Goal: Information Seeking & Learning: Check status

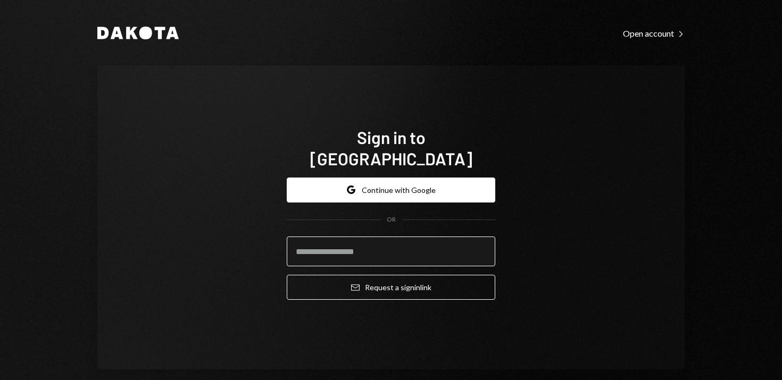
click at [373, 242] on input "email" at bounding box center [391, 252] width 208 height 30
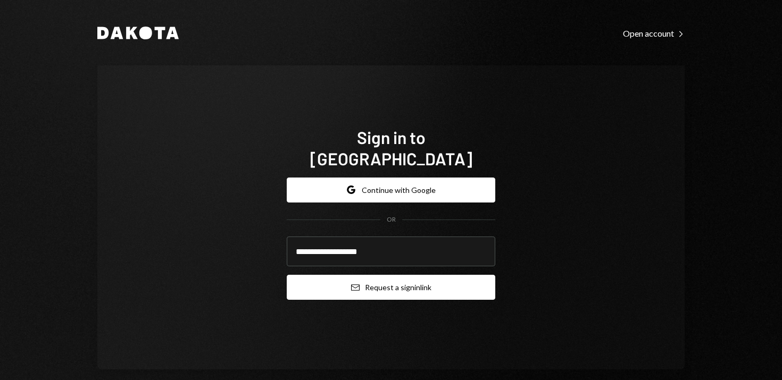
type input "**********"
click at [412, 284] on button "Email Request a sign in link" at bounding box center [391, 287] width 208 height 25
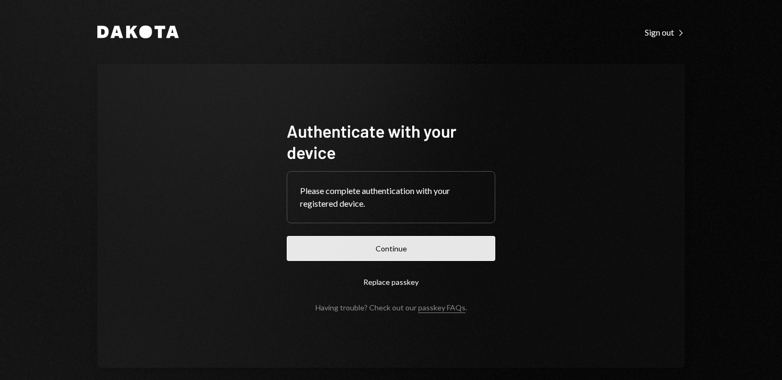
click at [390, 247] on button "Continue" at bounding box center [391, 248] width 208 height 25
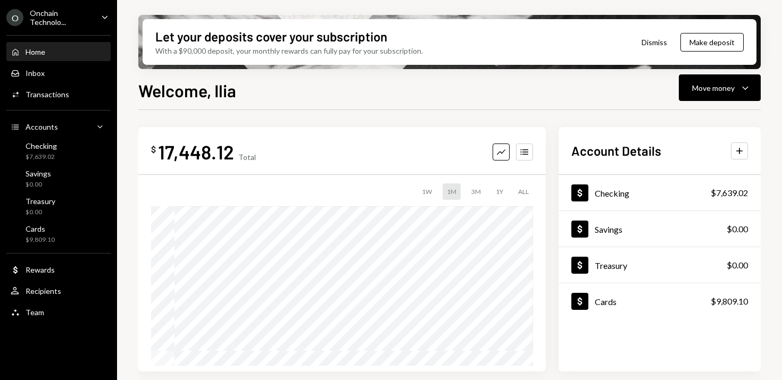
click at [109, 18] on icon "Caret Down" at bounding box center [105, 17] width 12 height 12
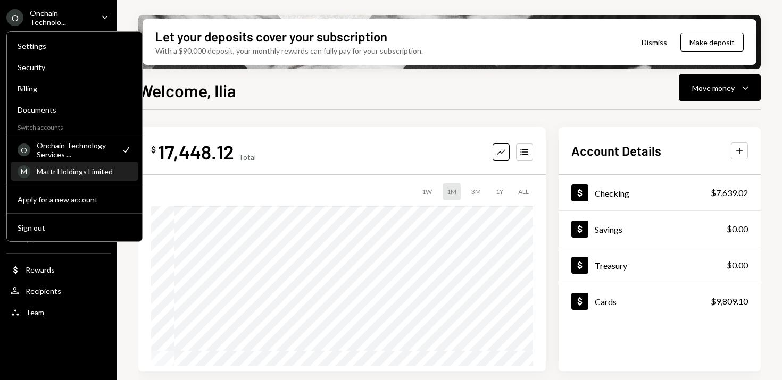
click at [74, 174] on div "Mattr Holdings Limited" at bounding box center [84, 171] width 95 height 9
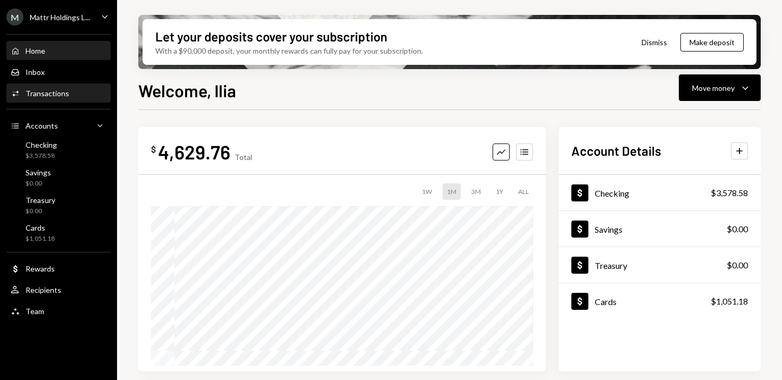
click at [49, 91] on div "Transactions" at bounding box center [48, 93] width 44 height 9
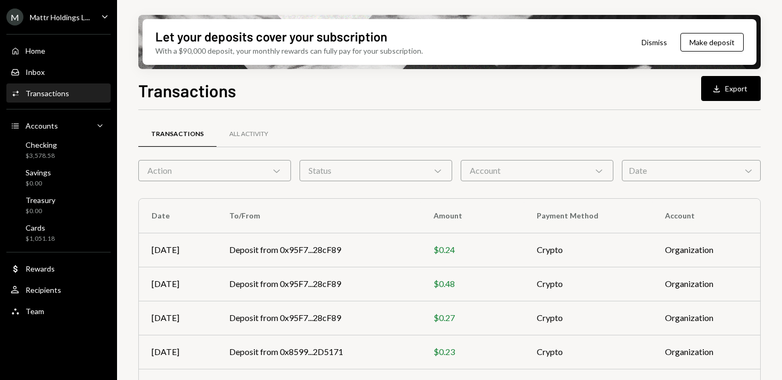
click at [672, 170] on div "Date Chevron Down" at bounding box center [691, 170] width 139 height 21
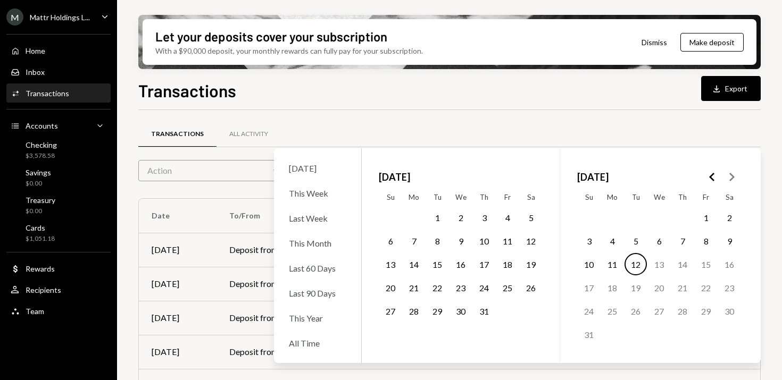
click at [708, 178] on icon "Go to the Previous Month" at bounding box center [712, 177] width 13 height 13
click at [414, 311] on button "26" at bounding box center [414, 311] width 22 height 22
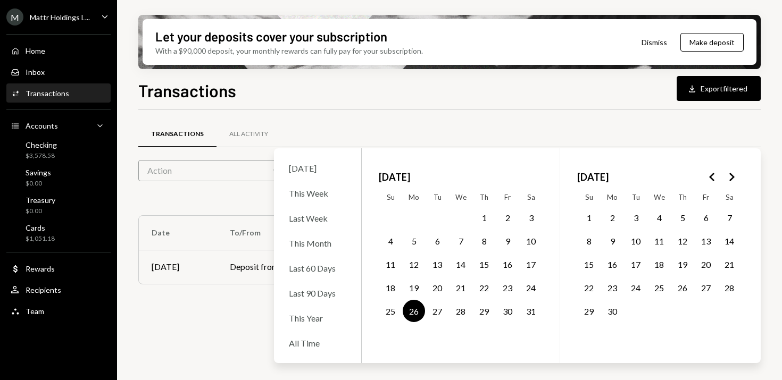
click at [636, 113] on div "Transactions All Activity Action Chevron Down Status Chevron Down Account Chevr…" at bounding box center [449, 208] width 622 height 196
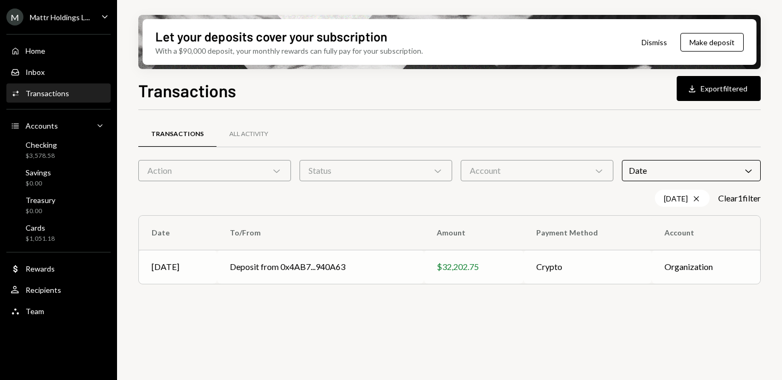
click at [278, 267] on td "Deposit from 0x4AB7...940A63" at bounding box center [320, 267] width 207 height 34
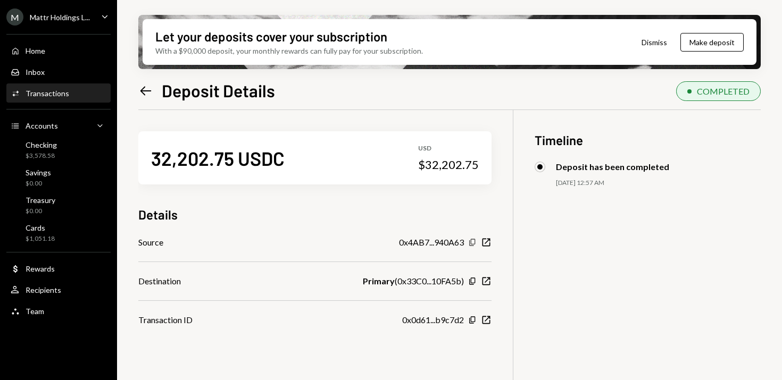
click at [468, 242] on icon "Copy" at bounding box center [472, 242] width 9 height 9
